Goal: Information Seeking & Learning: Learn about a topic

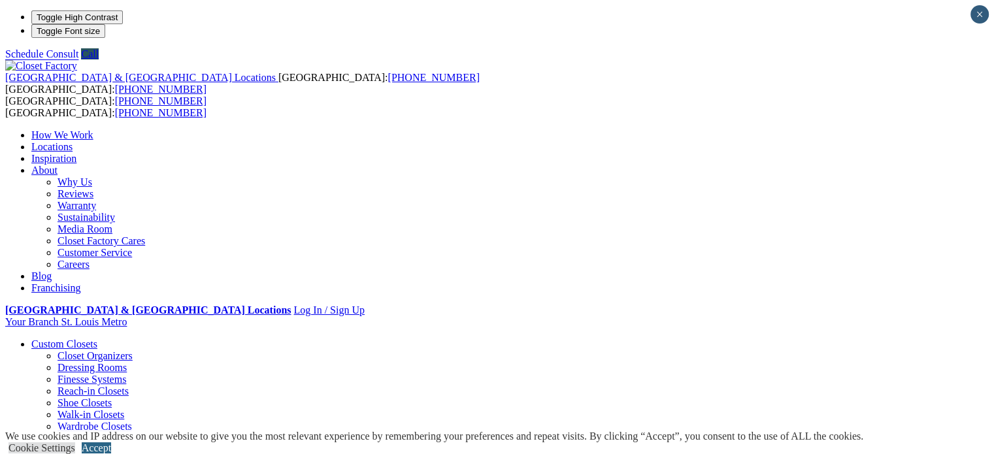
drag, startPoint x: 949, startPoint y: 436, endPoint x: 886, endPoint y: 408, distance: 69.1
click at [111, 442] on link "Accept" at bounding box center [96, 447] width 29 height 11
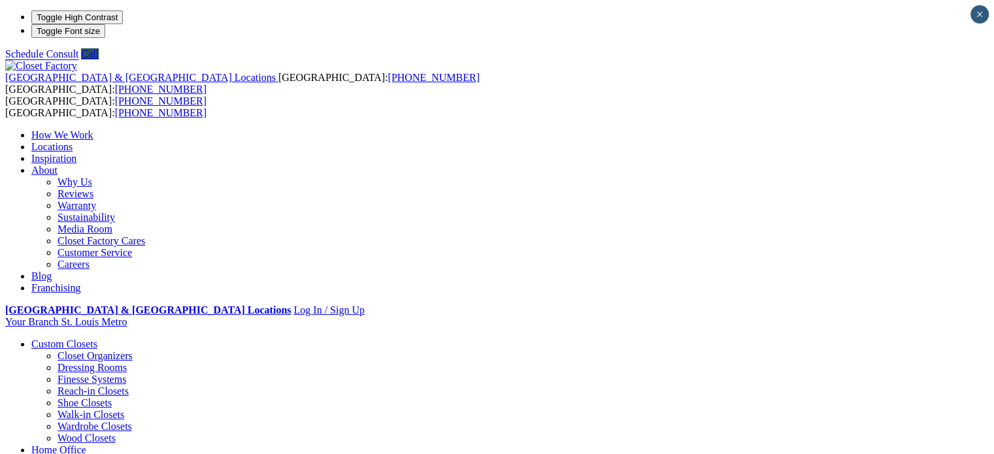
click at [65, 350] on link "Closet Organizers" at bounding box center [94, 355] width 75 height 11
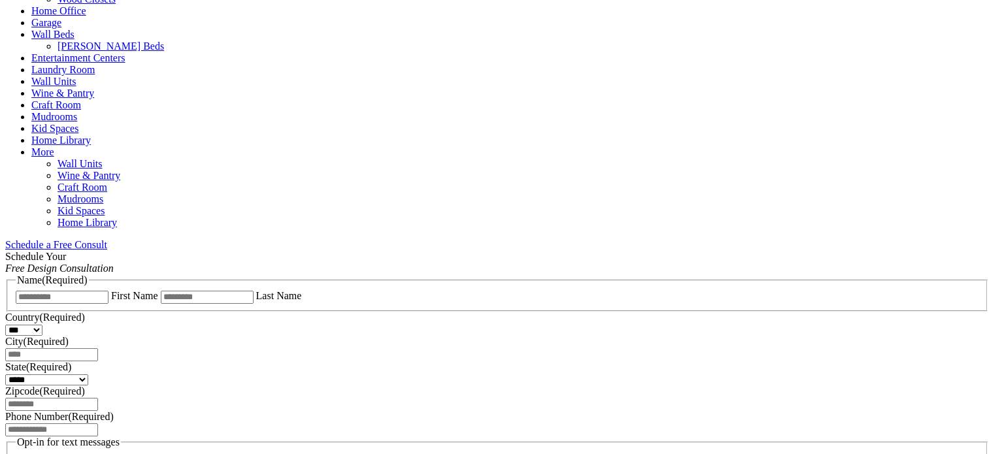
scroll to position [653, 0]
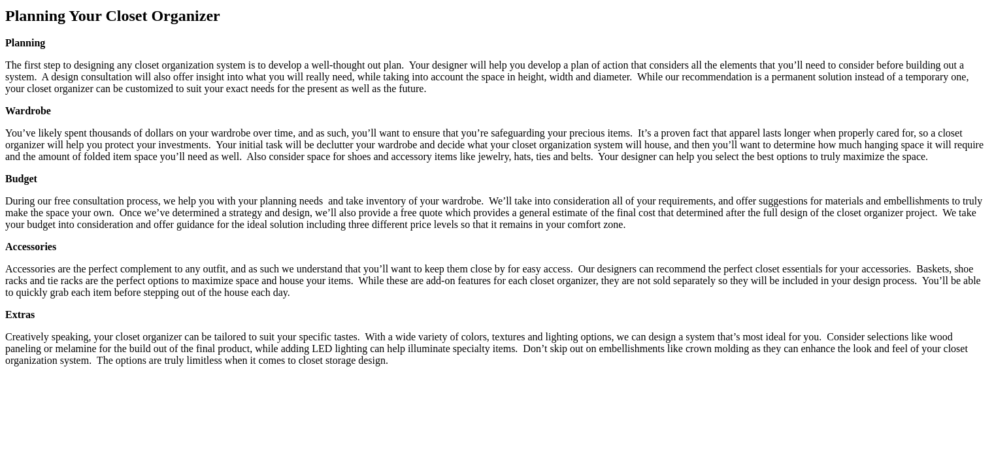
scroll to position [1829, 0]
